Goal: Entertainment & Leisure: Consume media (video, audio)

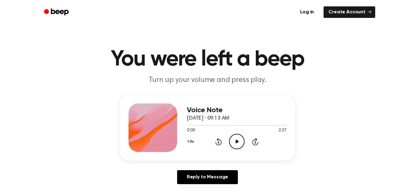
click at [235, 142] on icon "Play Audio" at bounding box center [236, 141] width 15 height 15
click at [218, 142] on icon at bounding box center [218, 142] width 2 height 2
click at [218, 142] on icon "Rewind 5 seconds" at bounding box center [218, 142] width 7 height 8
click at [235, 141] on icon "Pause Audio" at bounding box center [236, 141] width 15 height 15
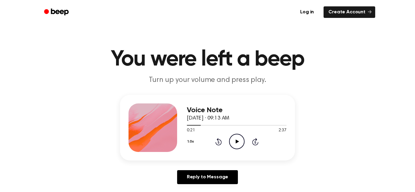
click at [235, 141] on icon "Play Audio" at bounding box center [236, 141] width 15 height 15
click at [238, 142] on icon at bounding box center [236, 142] width 3 height 4
click at [221, 142] on icon at bounding box center [218, 141] width 6 height 7
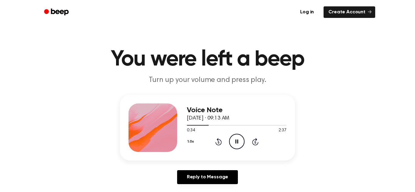
click at [230, 138] on circle at bounding box center [236, 141] width 15 height 15
click at [233, 144] on icon "Pause Audio" at bounding box center [236, 141] width 15 height 15
click at [233, 144] on icon "Play Audio" at bounding box center [236, 141] width 15 height 15
click at [236, 146] on icon "Pause Audio" at bounding box center [236, 141] width 15 height 15
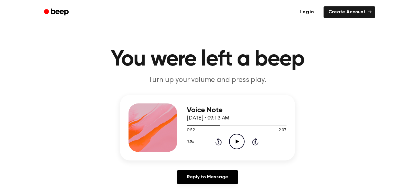
click at [215, 140] on icon "Rewind 5 seconds" at bounding box center [218, 142] width 7 height 8
click at [215, 139] on icon "Rewind 5 seconds" at bounding box center [218, 142] width 7 height 8
click at [236, 136] on icon "Play Audio" at bounding box center [236, 141] width 15 height 15
click at [240, 142] on icon "Pause Audio" at bounding box center [236, 141] width 15 height 15
click at [255, 141] on icon at bounding box center [255, 141] width 6 height 7
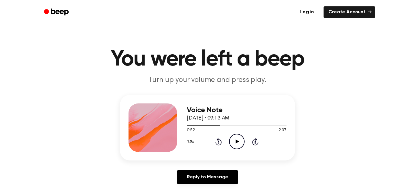
click at [218, 144] on icon "Rewind 5 seconds" at bounding box center [218, 142] width 7 height 8
click at [254, 141] on icon "Skip 5 seconds" at bounding box center [255, 142] width 7 height 8
click at [235, 142] on icon "Play Audio" at bounding box center [236, 141] width 15 height 15
click at [216, 142] on icon "Rewind 5 seconds" at bounding box center [218, 142] width 7 height 8
click at [218, 142] on icon at bounding box center [218, 142] width 2 height 2
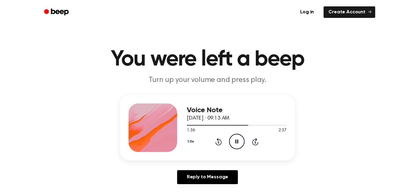
click at [218, 142] on icon at bounding box center [218, 142] width 2 height 2
click at [239, 141] on icon "Pause Audio" at bounding box center [236, 141] width 15 height 15
click at [239, 141] on icon "Play Audio" at bounding box center [236, 141] width 15 height 15
click at [239, 141] on icon "Pause Audio" at bounding box center [236, 141] width 15 height 15
click at [217, 144] on icon "Rewind 5 seconds" at bounding box center [218, 142] width 7 height 8
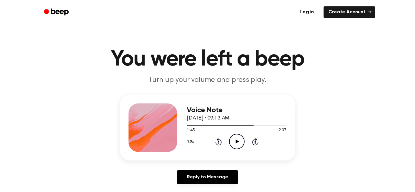
click at [217, 144] on icon "Rewind 5 seconds" at bounding box center [218, 142] width 7 height 8
click at [237, 144] on icon "Play Audio" at bounding box center [236, 141] width 15 height 15
